Goal: Information Seeking & Learning: Learn about a topic

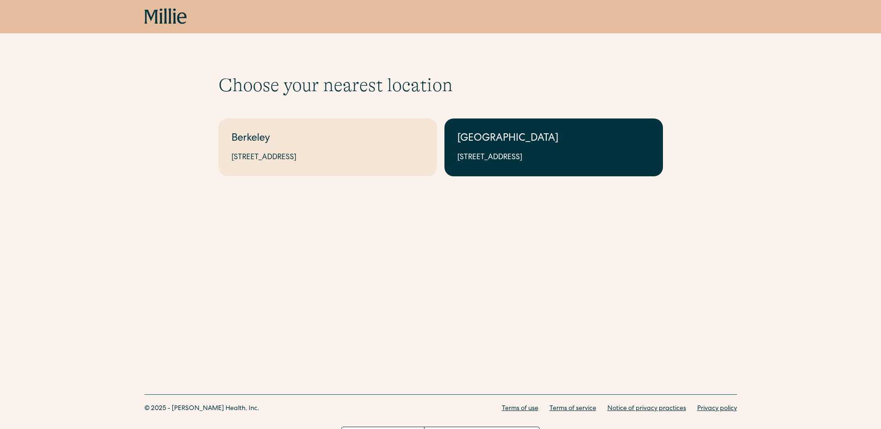
click at [536, 143] on div "[GEOGRAPHIC_DATA]" at bounding box center [553, 138] width 193 height 15
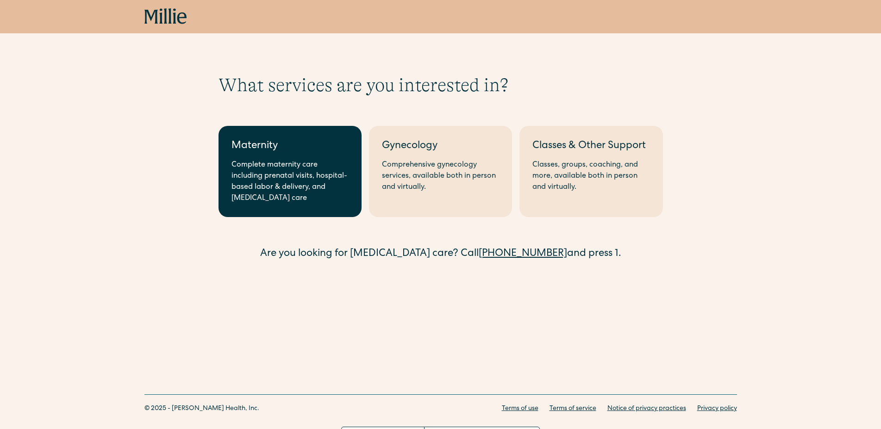
click at [285, 170] on div "Complete maternity care including prenatal visits, hospital-based labor & deliv…" at bounding box center [289, 182] width 117 height 44
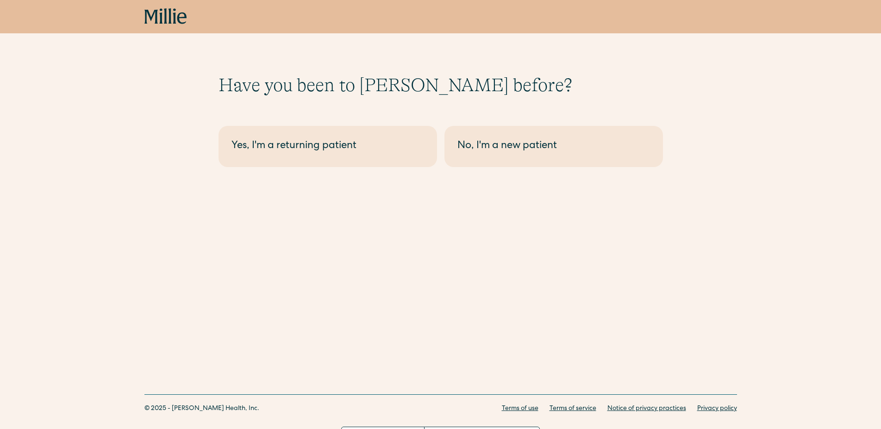
click at [154, 12] on icon at bounding box center [150, 17] width 13 height 14
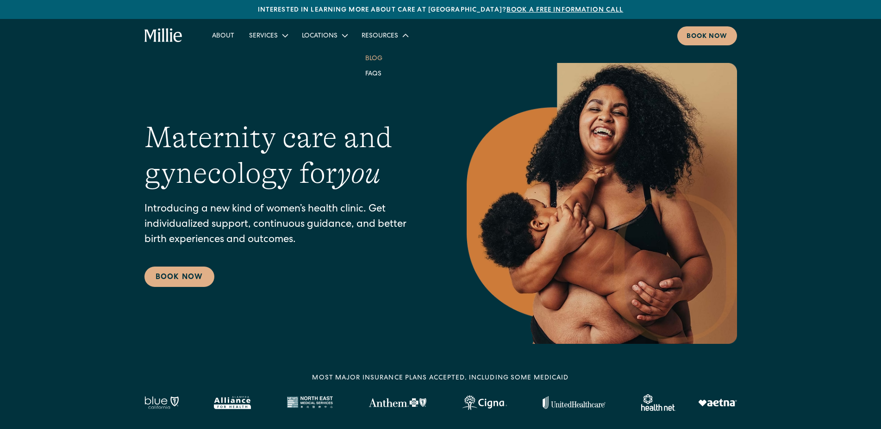
click at [379, 56] on link "Blog" at bounding box center [374, 57] width 32 height 15
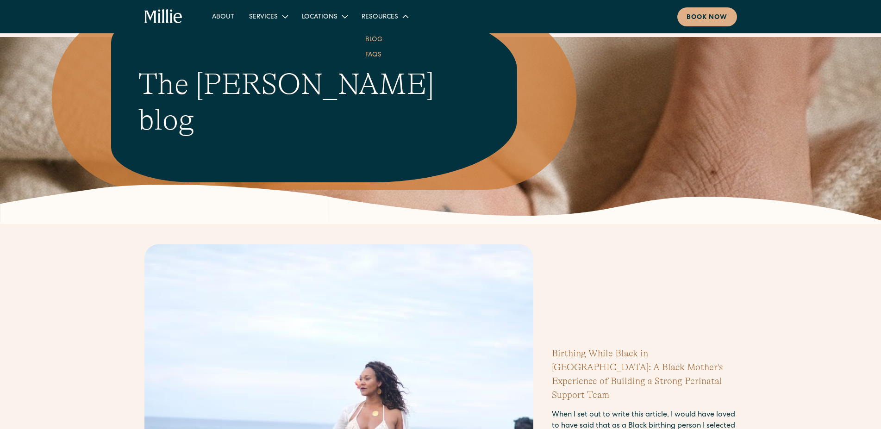
click at [377, 50] on link "FAQs" at bounding box center [373, 54] width 31 height 15
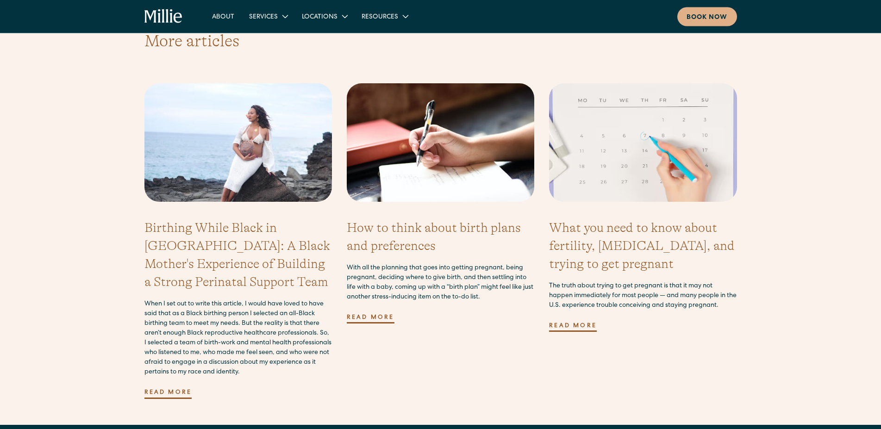
scroll to position [2721, 0]
